Goal: Use online tool/utility: Utilize a website feature to perform a specific function

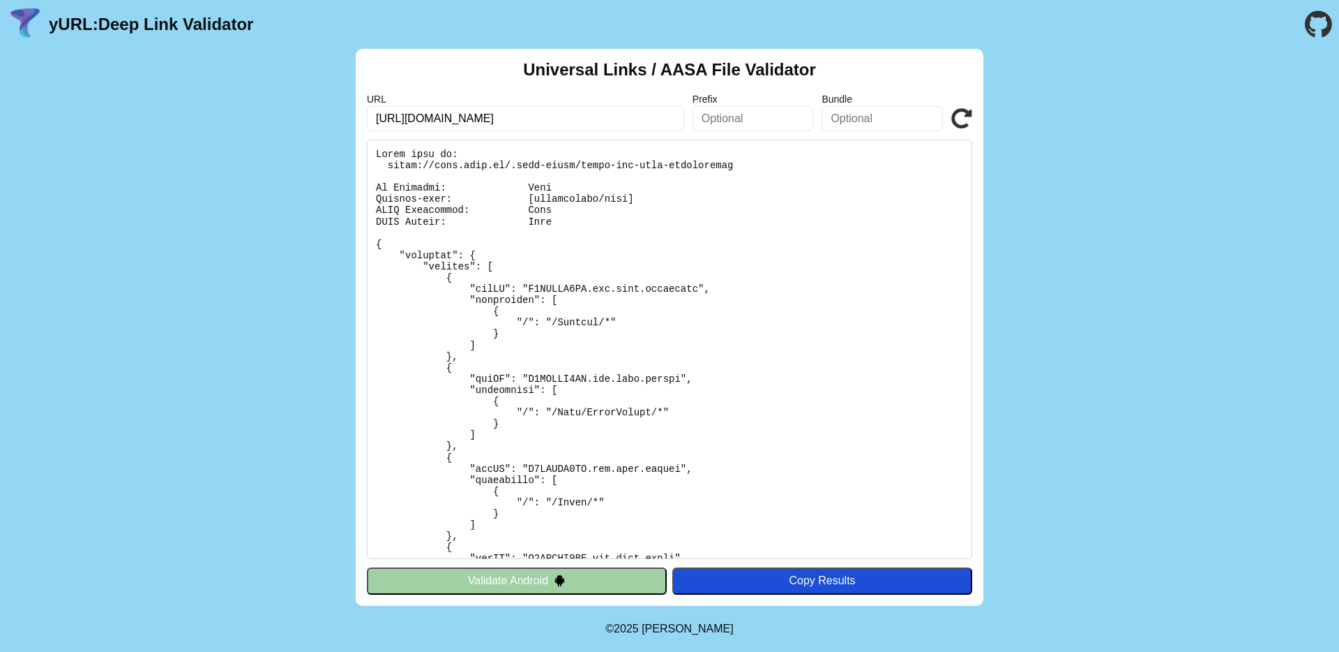
click at [413, 118] on input "[URL][DOMAIN_NAME]" at bounding box center [525, 118] width 317 height 25
type input "[URL][DOMAIN_NAME]"
click button "Validate" at bounding box center [0, 0] width 0 height 0
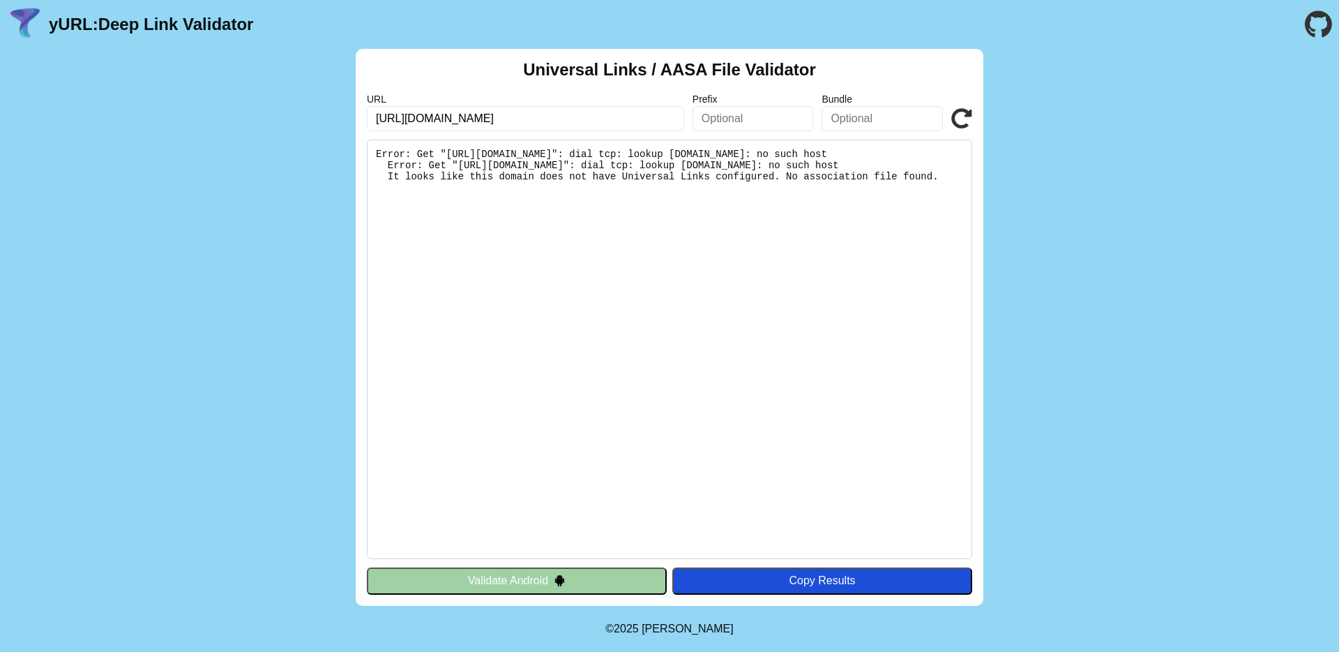
click at [451, 120] on input "[URL][DOMAIN_NAME]" at bounding box center [525, 118] width 317 height 25
type input "[URL][DOMAIN_NAME]"
click button "Validate" at bounding box center [0, 0] width 0 height 0
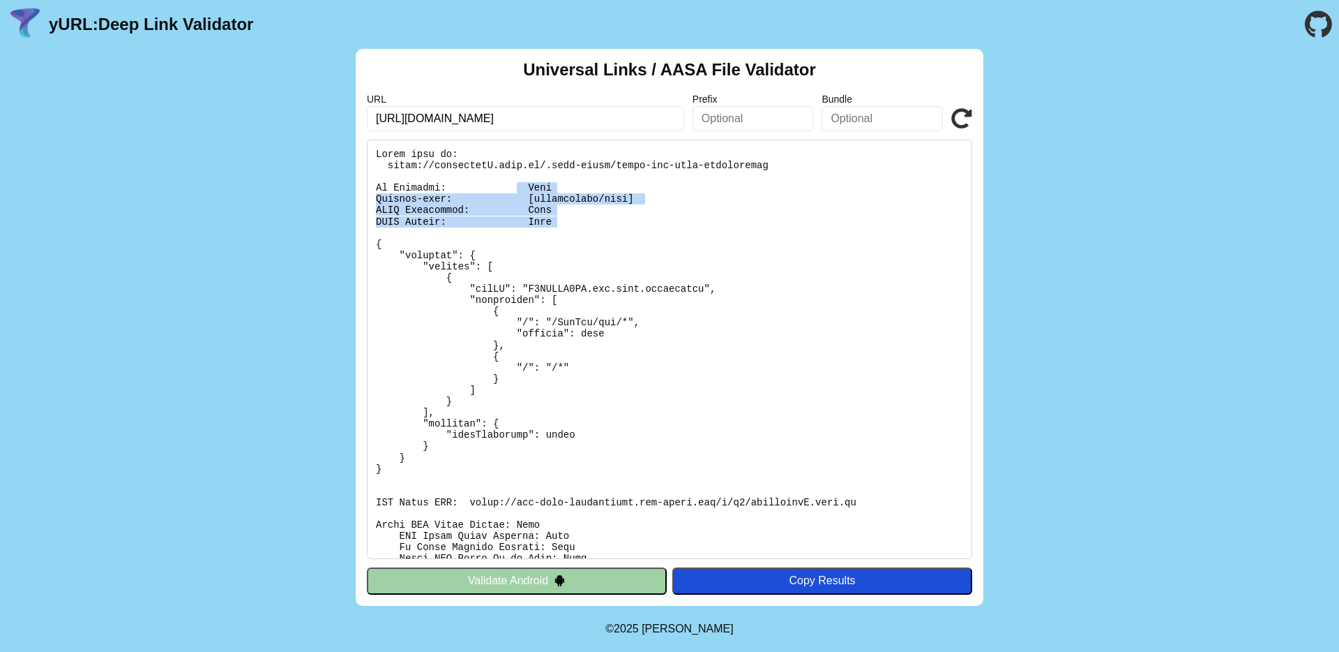
drag, startPoint x: 517, startPoint y: 184, endPoint x: 672, endPoint y: 232, distance: 162.2
click at [672, 232] on pre at bounding box center [670, 349] width 606 height 419
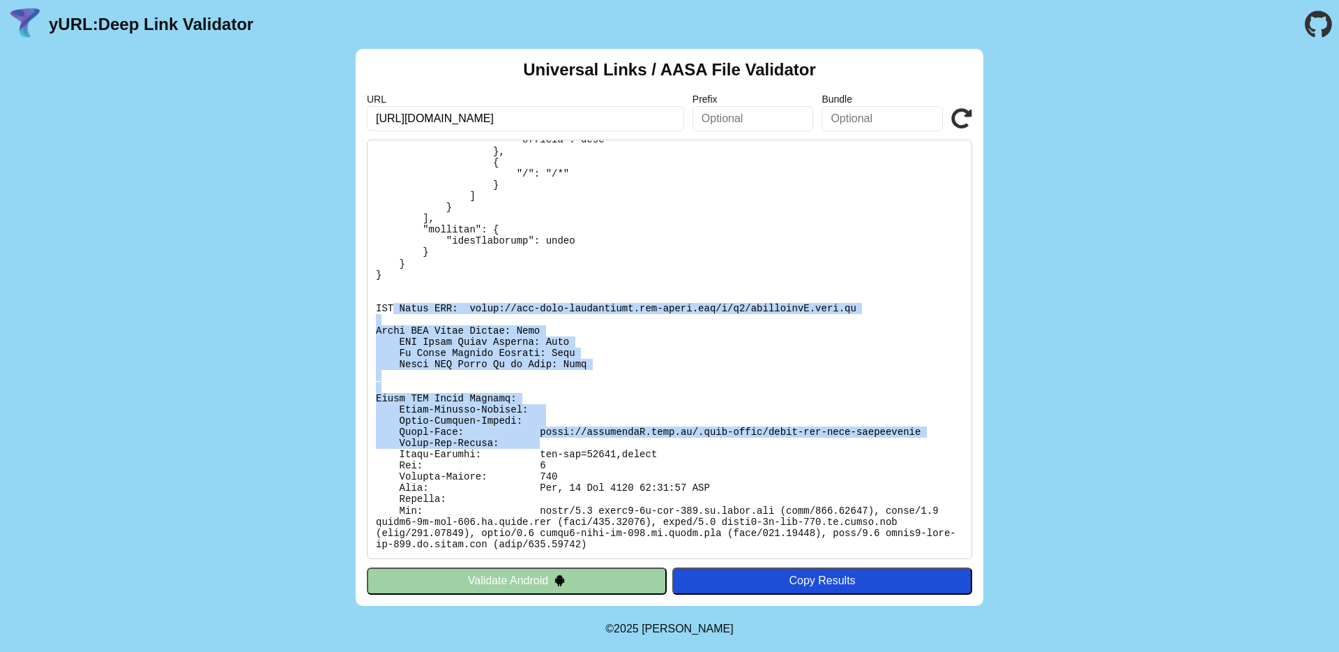
drag, startPoint x: 472, startPoint y: 338, endPoint x: 691, endPoint y: 447, distance: 244.6
click at [691, 447] on pre at bounding box center [670, 349] width 606 height 419
click at [528, 343] on pre at bounding box center [670, 349] width 606 height 419
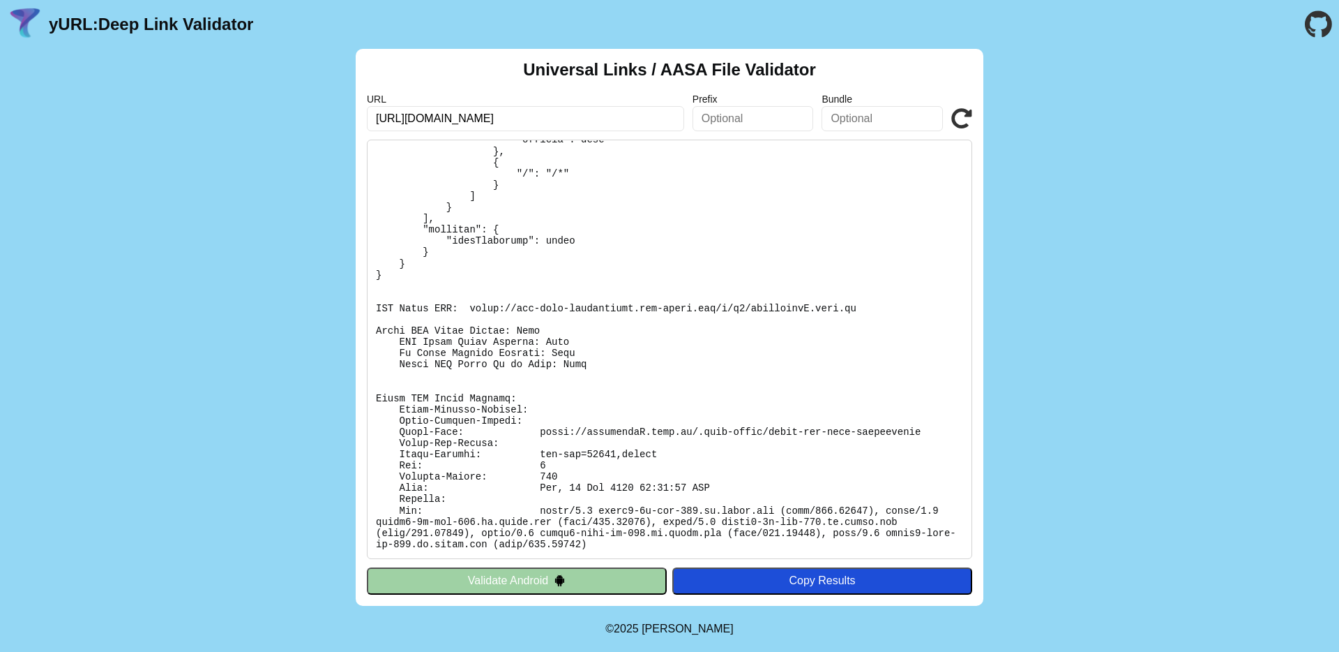
drag, startPoint x: 407, startPoint y: 302, endPoint x: 564, endPoint y: 309, distance: 157.8
click at [564, 309] on pre at bounding box center [670, 349] width 606 height 419
drag, startPoint x: 656, startPoint y: 312, endPoint x: 743, endPoint y: 301, distance: 87.8
click at [733, 301] on pre at bounding box center [670, 349] width 606 height 419
drag, startPoint x: 807, startPoint y: 308, endPoint x: 841, endPoint y: 310, distance: 34.2
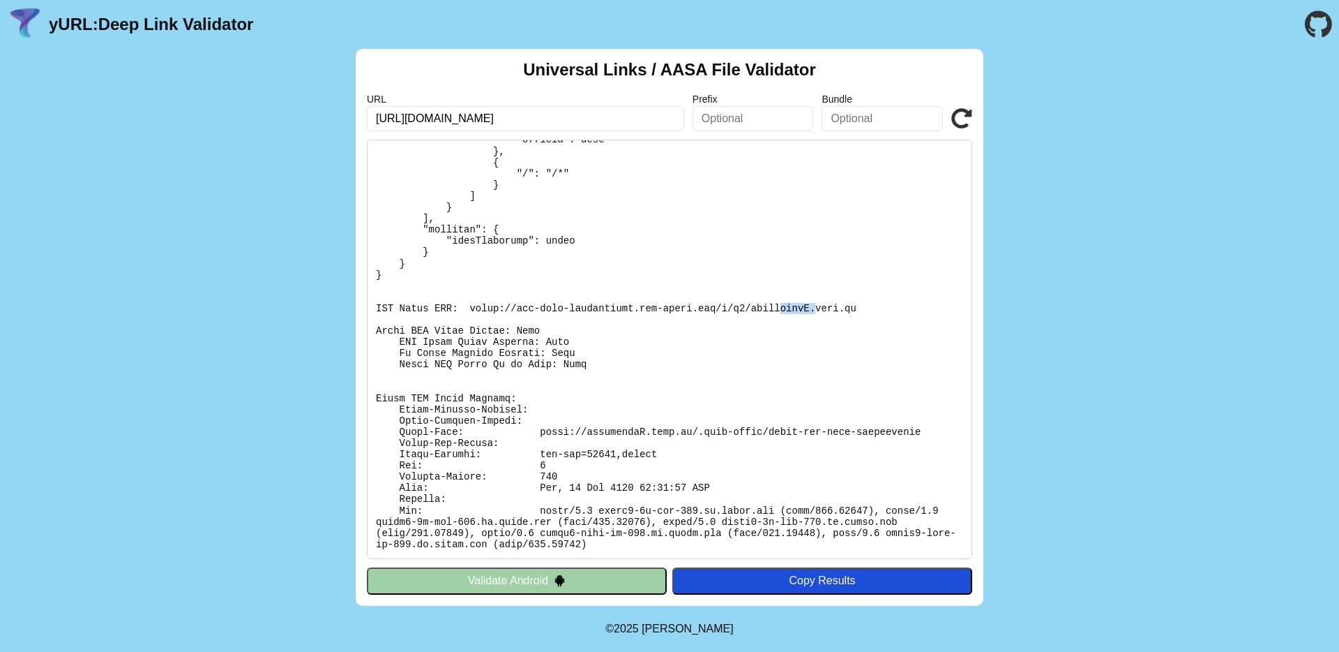
click at [818, 308] on pre at bounding box center [670, 349] width 606 height 419
drag, startPoint x: 866, startPoint y: 309, endPoint x: 470, endPoint y: 313, distance: 396.3
click at [470, 313] on pre at bounding box center [670, 349] width 606 height 419
copy pre "https://app-site-association.cdn-apple.com/a/v1/ferraratuA.brav.it"
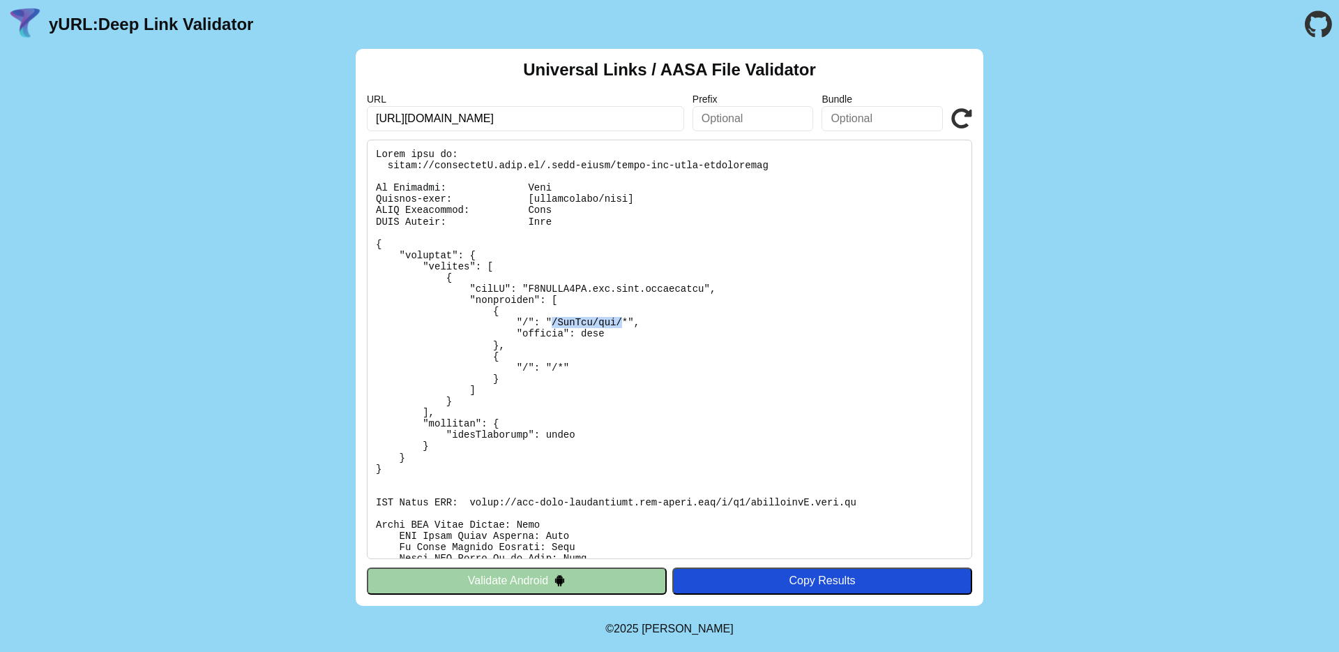
drag, startPoint x: 555, startPoint y: 322, endPoint x: 624, endPoint y: 326, distance: 69.2
click at [624, 326] on pre at bounding box center [670, 349] width 606 height 419
click at [627, 324] on pre at bounding box center [670, 349] width 606 height 419
drag, startPoint x: 514, startPoint y: 334, endPoint x: 614, endPoint y: 331, distance: 99.8
click at [614, 331] on pre at bounding box center [670, 349] width 606 height 419
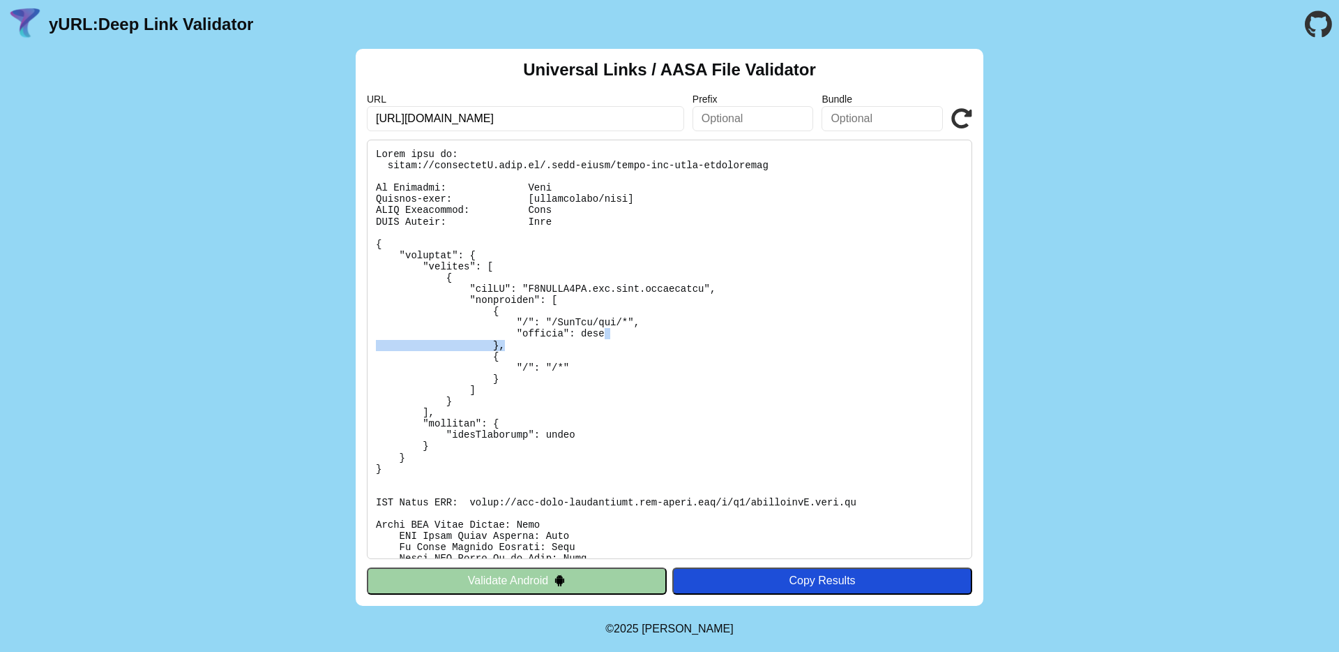
drag, startPoint x: 617, startPoint y: 331, endPoint x: 531, endPoint y: 340, distance: 86.3
click at [532, 339] on pre at bounding box center [670, 349] width 606 height 419
click at [551, 313] on pre at bounding box center [670, 349] width 606 height 419
drag, startPoint x: 567, startPoint y: 310, endPoint x: 573, endPoint y: 333, distance: 24.5
click at [575, 332] on pre at bounding box center [670, 349] width 606 height 419
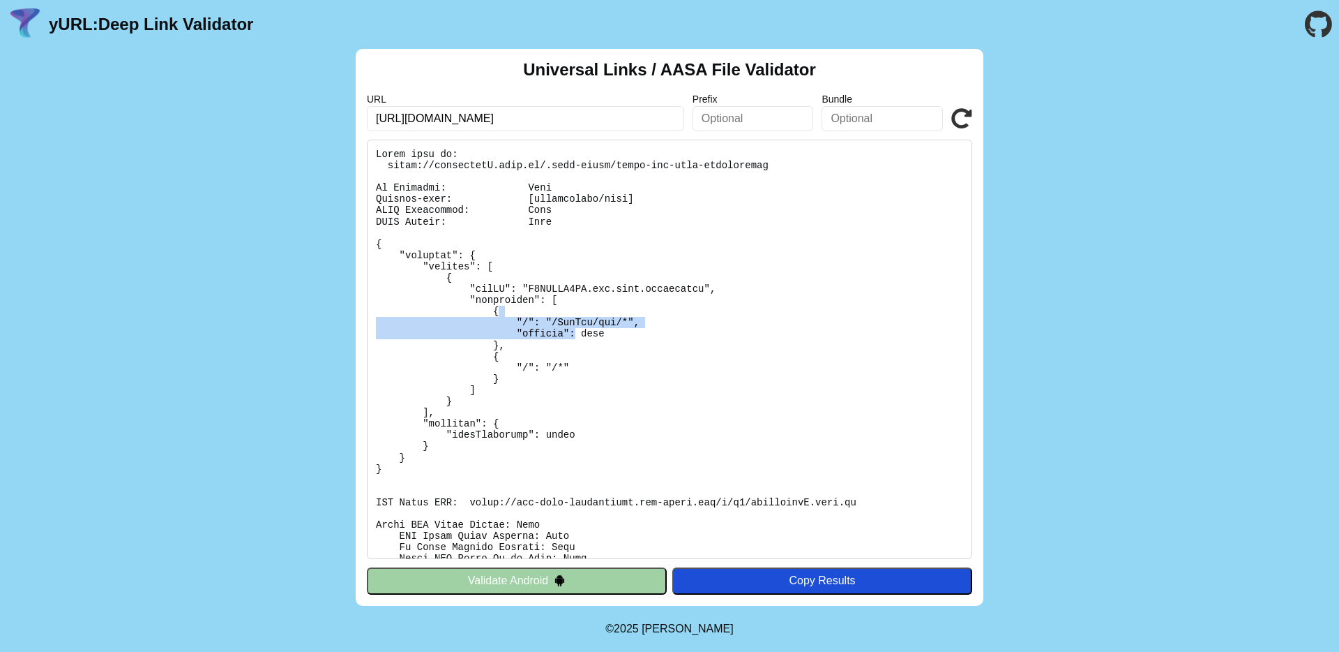
click at [560, 329] on pre at bounding box center [670, 349] width 606 height 419
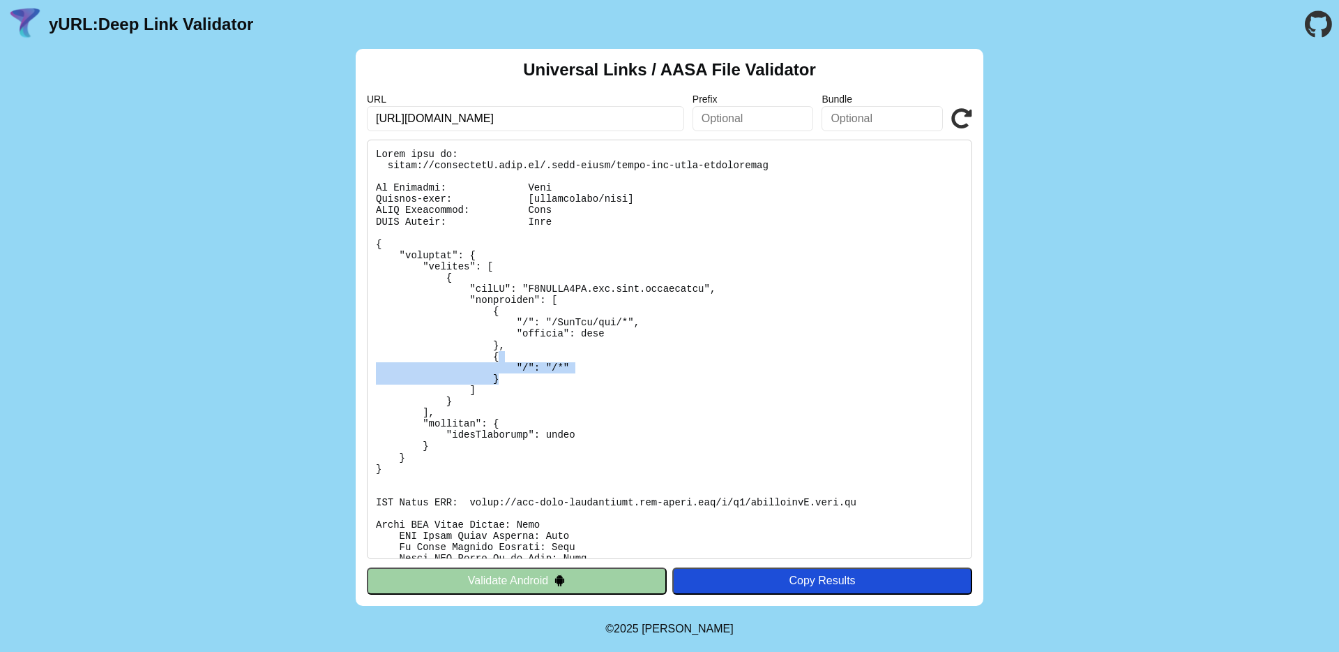
drag, startPoint x: 507, startPoint y: 354, endPoint x: 518, endPoint y: 380, distance: 28.1
click at [518, 380] on pre at bounding box center [670, 349] width 606 height 419
click at [567, 329] on pre at bounding box center [670, 349] width 606 height 419
click at [592, 320] on pre at bounding box center [670, 349] width 606 height 419
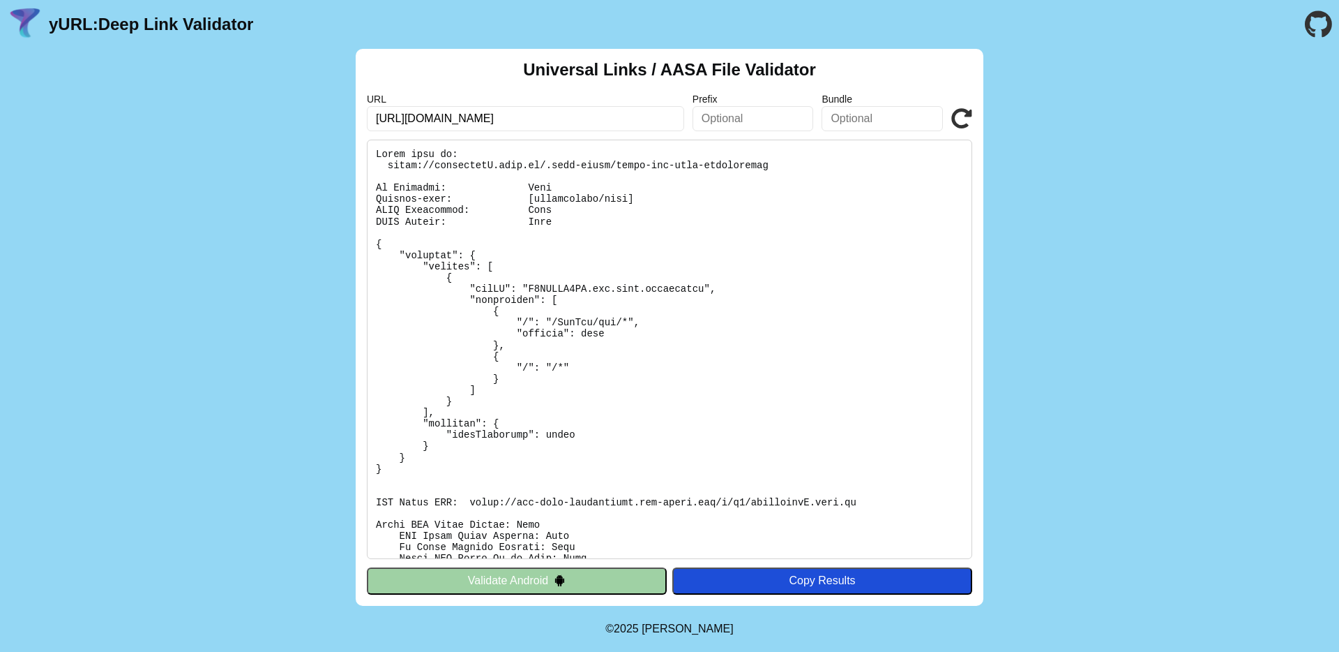
click at [606, 326] on pre at bounding box center [670, 349] width 606 height 419
click at [597, 329] on pre at bounding box center [670, 349] width 606 height 419
